Goal: Task Accomplishment & Management: Manage account settings

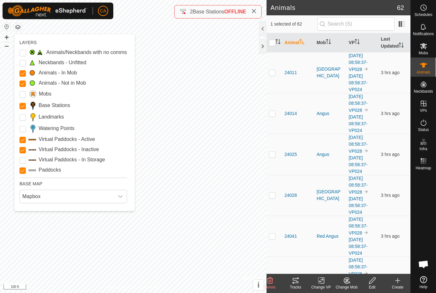
scroll to position [234, 0]
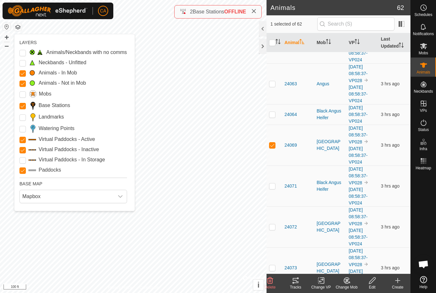
click at [86, 197] on span "Mapbox" at bounding box center [67, 196] width 94 height 13
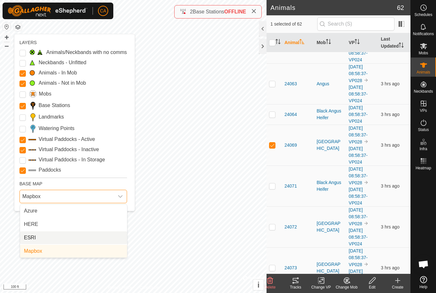
click at [71, 240] on li "ESRI" at bounding box center [73, 237] width 107 height 13
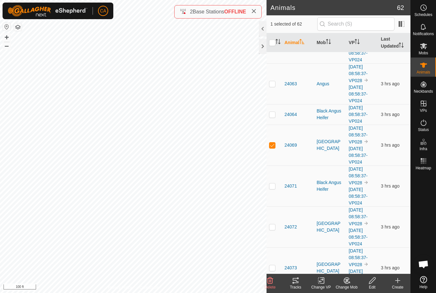
checkbox input "false"
checkbox input "true"
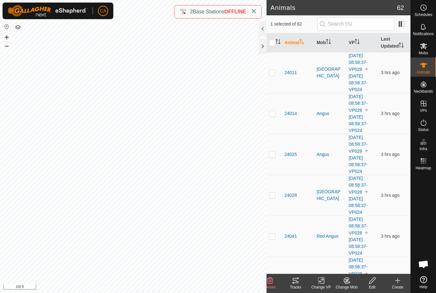
scroll to position [0, 0]
click at [323, 41] on th "Mob" at bounding box center [330, 42] width 32 height 19
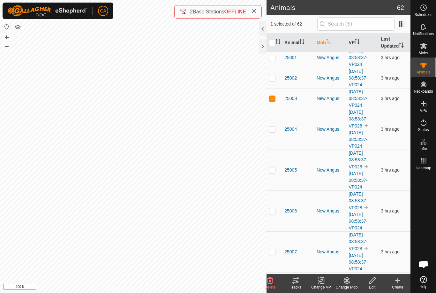
scroll to position [930, 0]
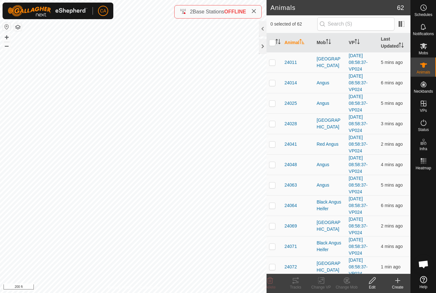
checkbox input "true"
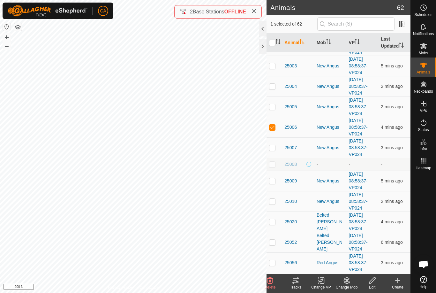
scroll to position [735, 0]
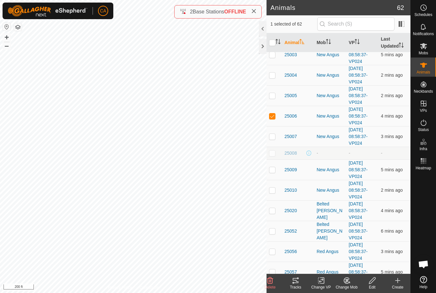
click at [334, 116] on div "New Angus" at bounding box center [329, 116] width 27 height 7
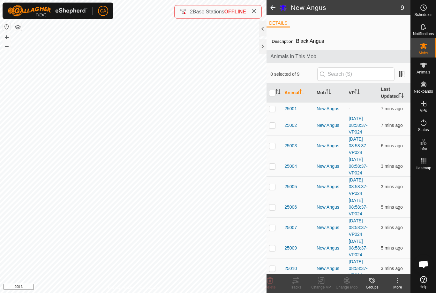
click at [291, 206] on span "25006" at bounding box center [290, 207] width 12 height 7
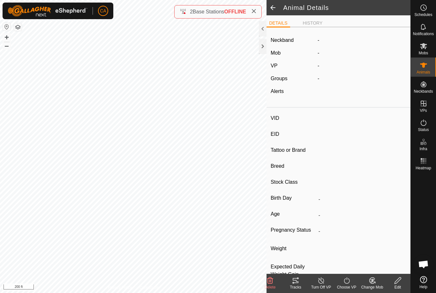
type input "25006"
type input "840003304719062"
type input "16 Green"
type input "Black Angus"
type input "-"
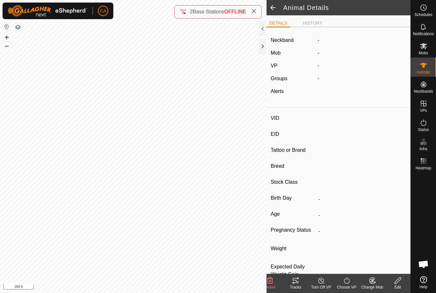
type input "03/2022"
type input "3 years 7 months"
type input "Pregnant"
type input "0 kg"
type input "-"
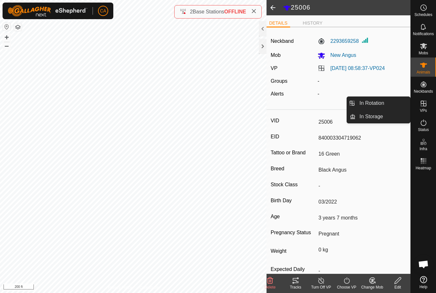
click at [391, 106] on link "In Rotation" at bounding box center [382, 103] width 55 height 13
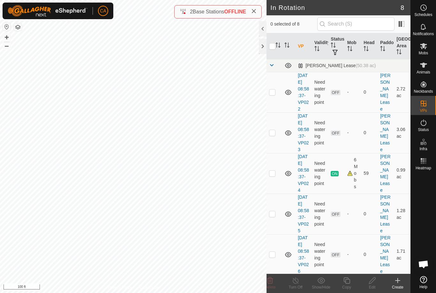
click at [275, 94] on p-checkbox at bounding box center [272, 91] width 6 height 5
checkbox input "true"
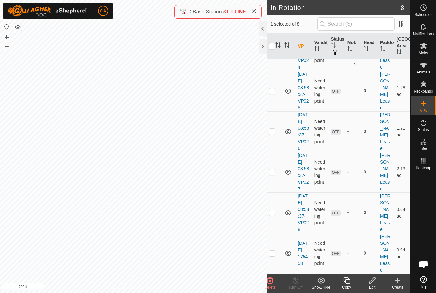
scroll to position [163, 0]
click at [271, 278] on icon at bounding box center [270, 280] width 6 height 6
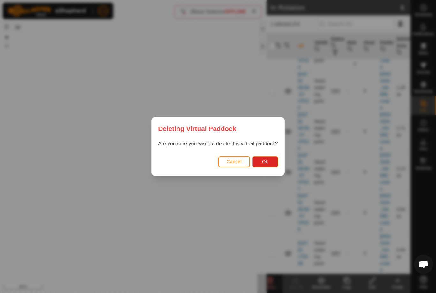
click at [240, 165] on button "Cancel" at bounding box center [234, 161] width 32 height 11
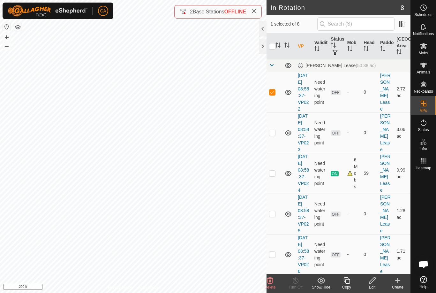
scroll to position [0, 0]
click at [290, 62] on icon at bounding box center [288, 66] width 8 height 8
click at [293, 63] on td at bounding box center [288, 65] width 13 height 13
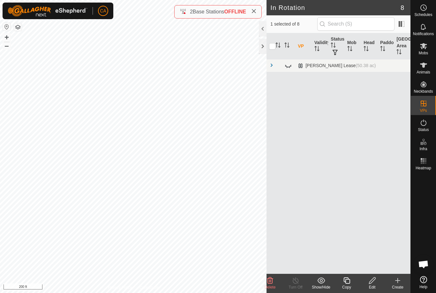
click at [288, 65] on icon at bounding box center [288, 66] width 8 height 8
click at [289, 64] on icon at bounding box center [288, 66] width 8 height 8
click at [426, 62] on icon at bounding box center [424, 65] width 8 height 8
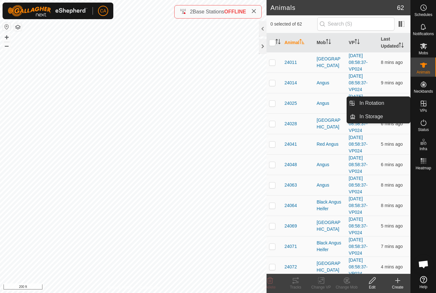
click at [376, 103] on span "In Rotation" at bounding box center [371, 103] width 25 height 8
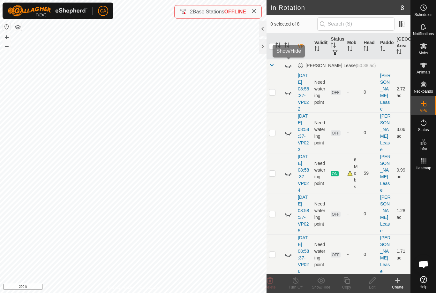
click at [287, 64] on icon at bounding box center [288, 66] width 8 height 8
click at [290, 92] on icon at bounding box center [288, 92] width 8 height 8
click at [291, 137] on icon at bounding box center [288, 133] width 8 height 8
